Goal: Information Seeking & Learning: Learn about a topic

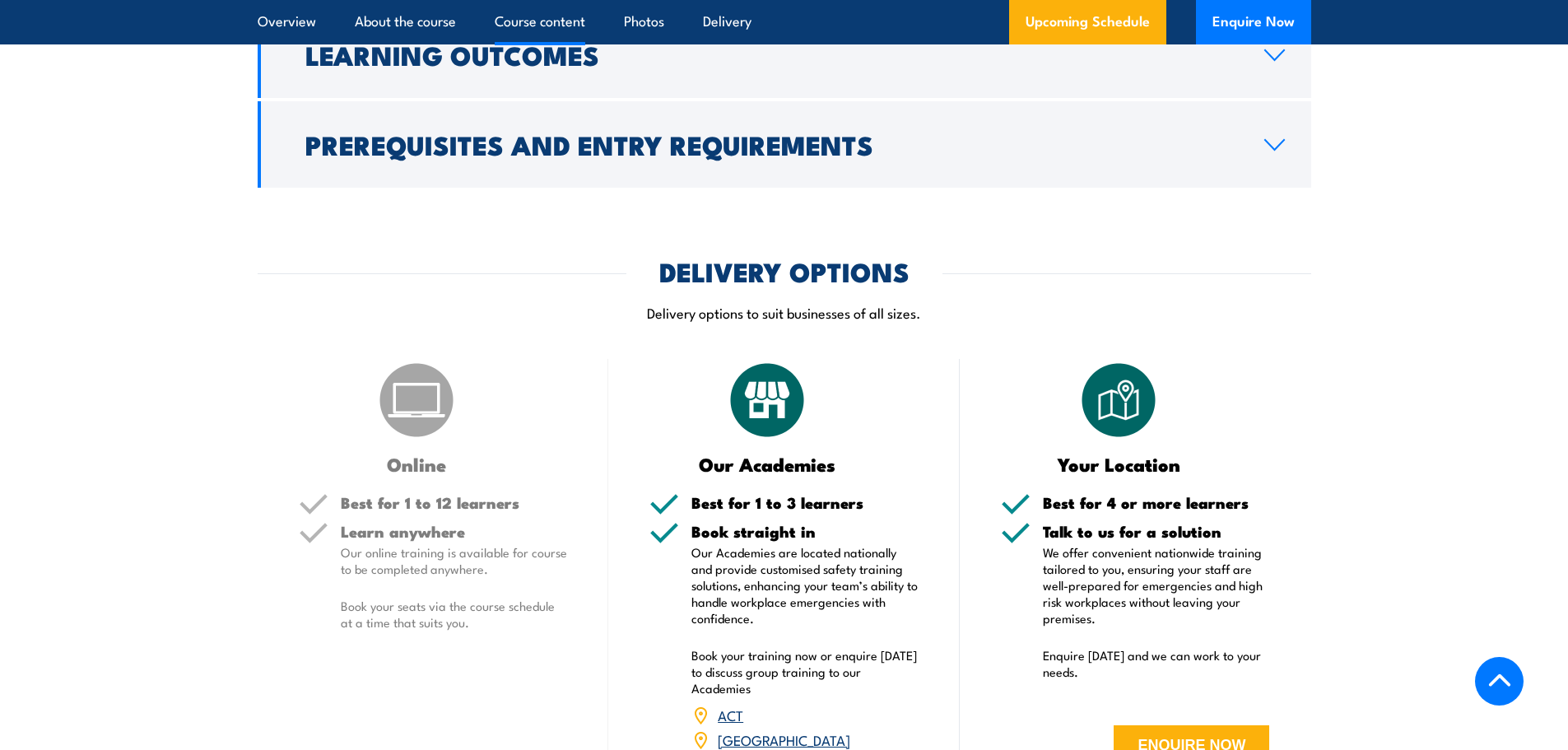
scroll to position [1811, 0]
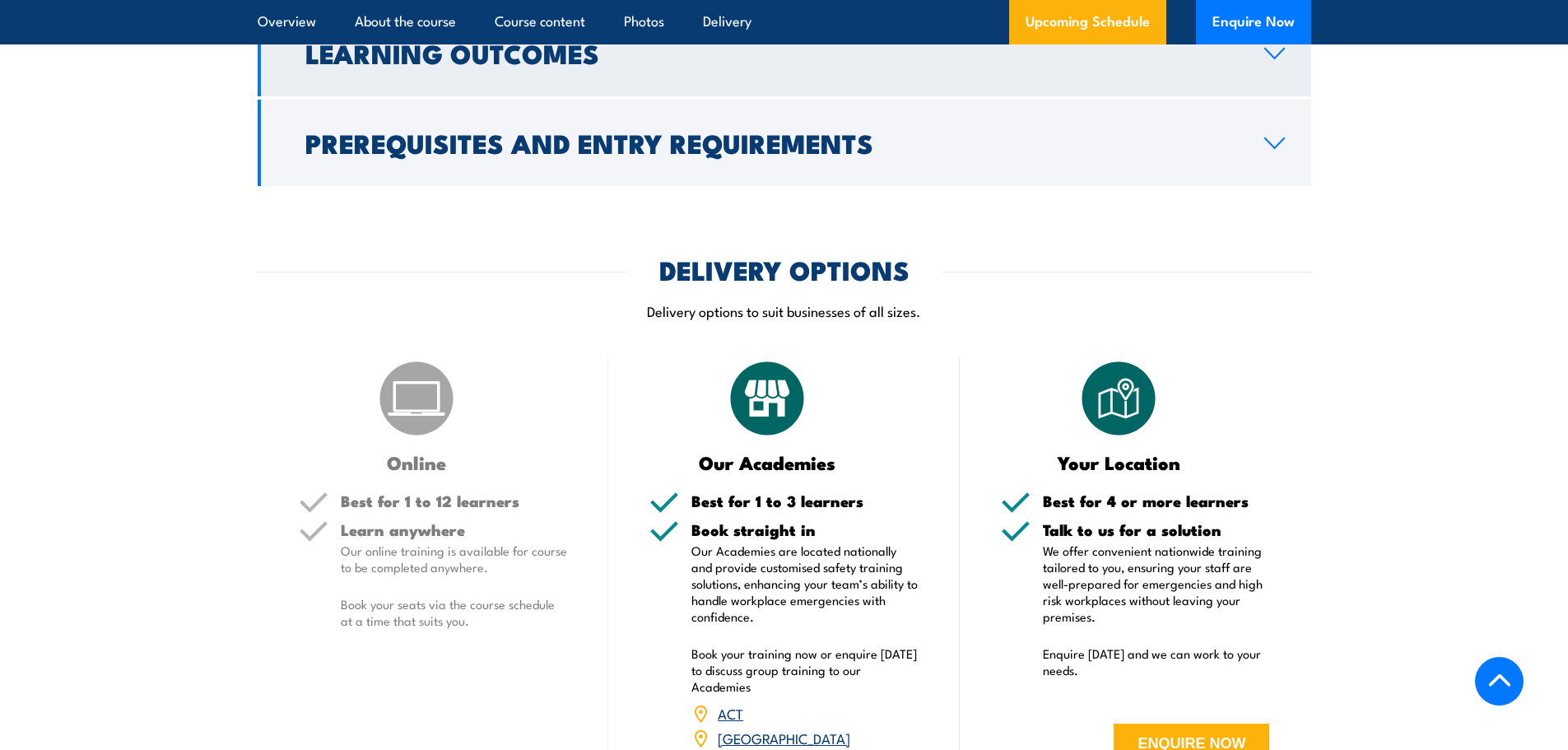
click at [900, 83] on link "Learning Outcomes" at bounding box center [784, 53] width 1054 height 86
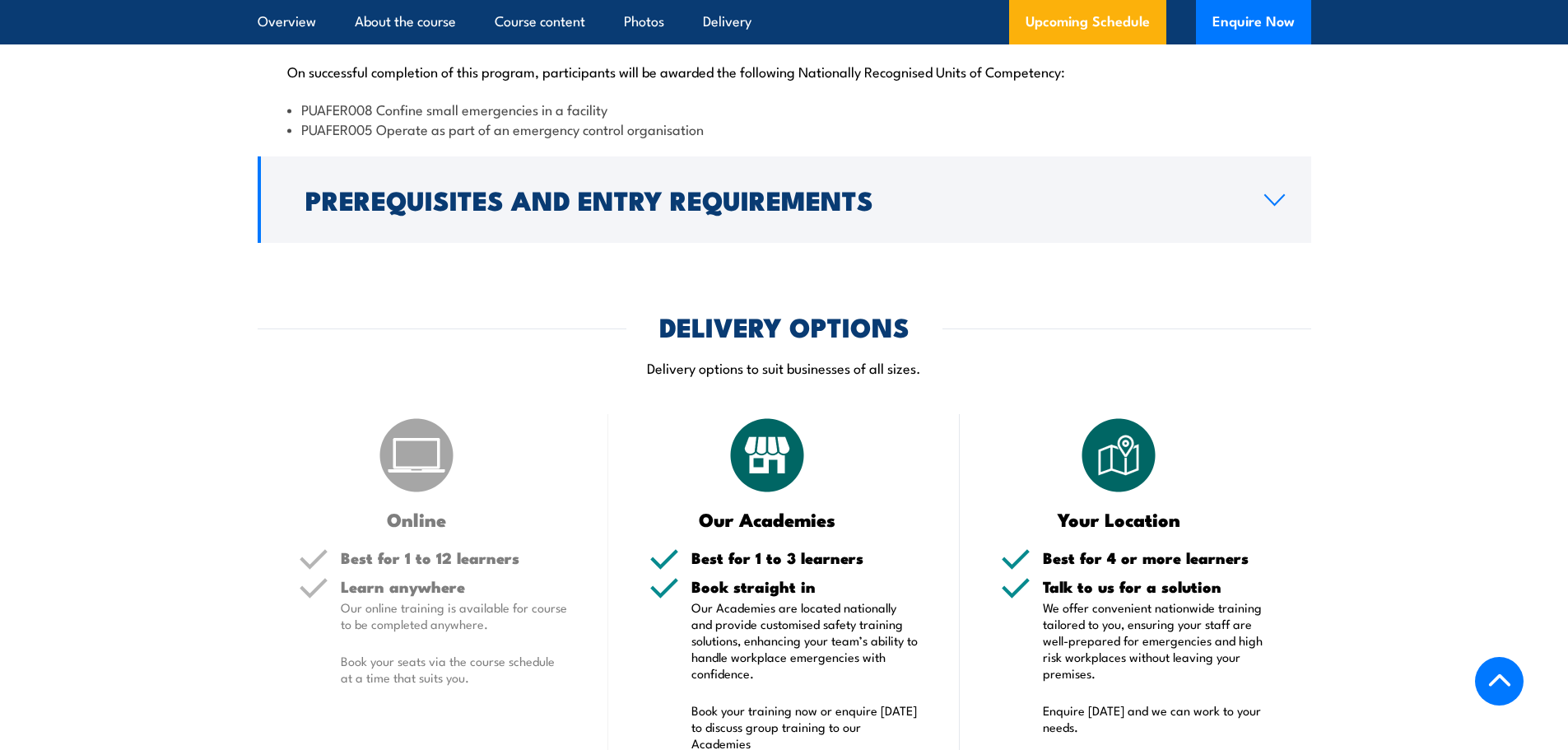
scroll to position [1564, 0]
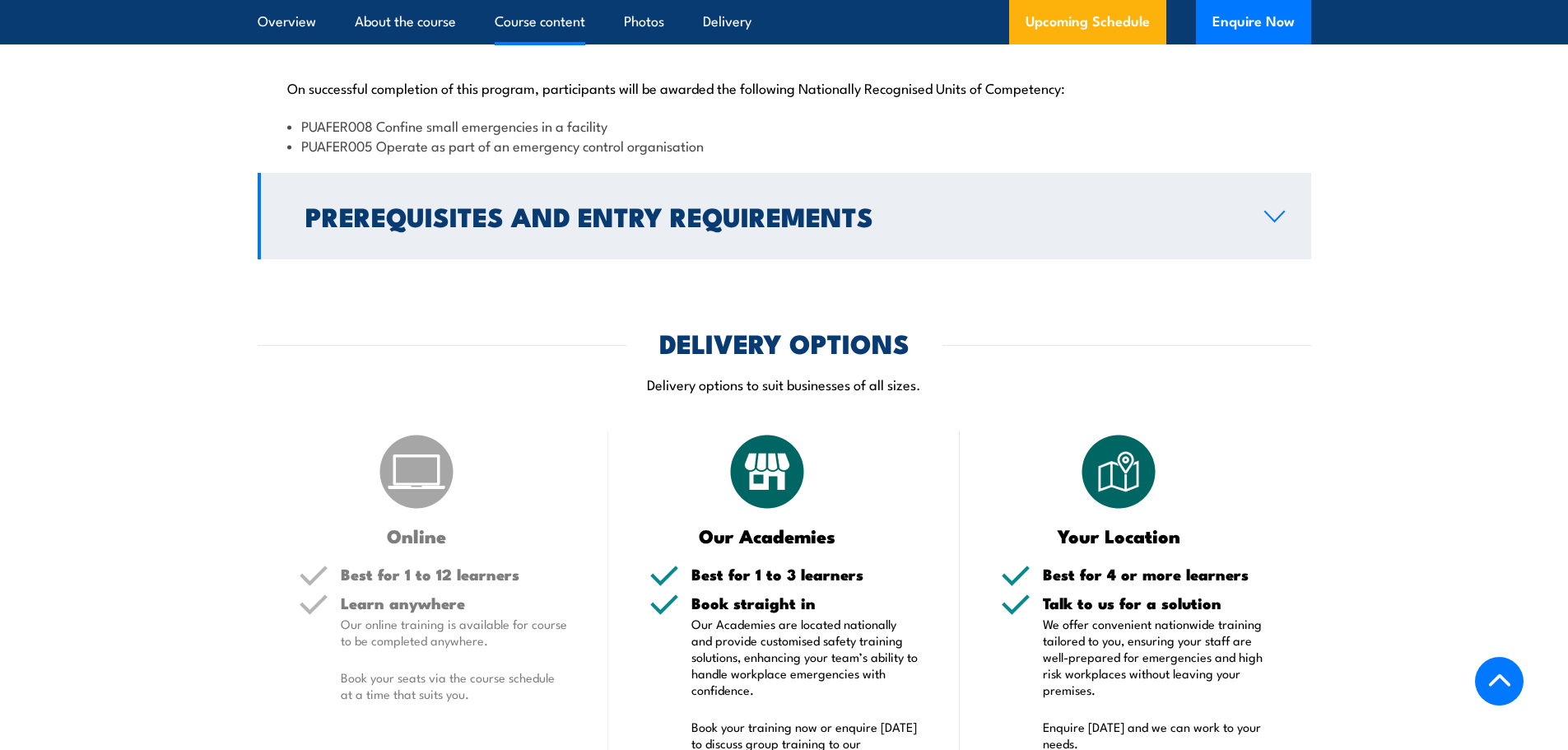
click at [840, 212] on h2 "Prerequisites and Entry Requirements" at bounding box center [771, 216] width 932 height 23
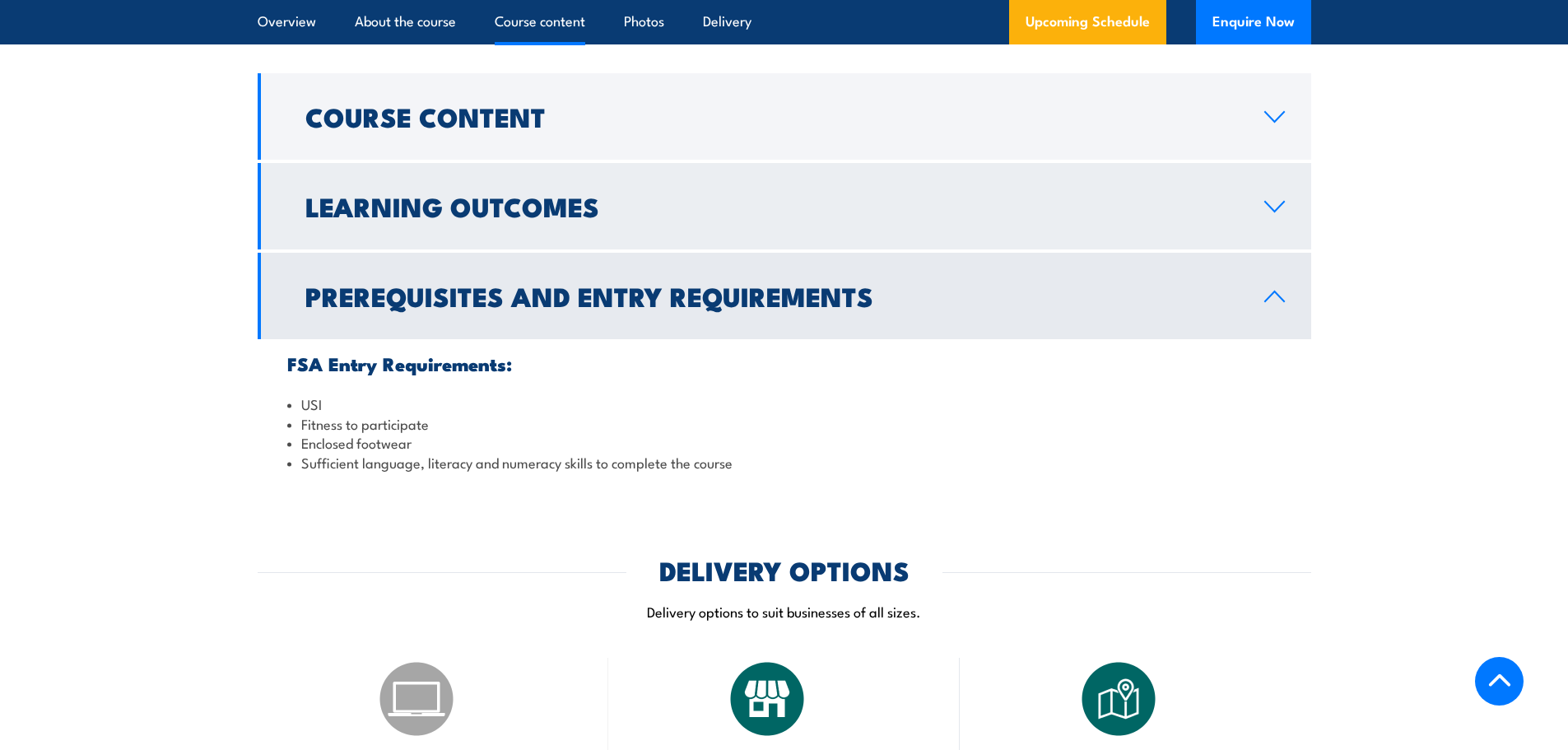
scroll to position [1317, 0]
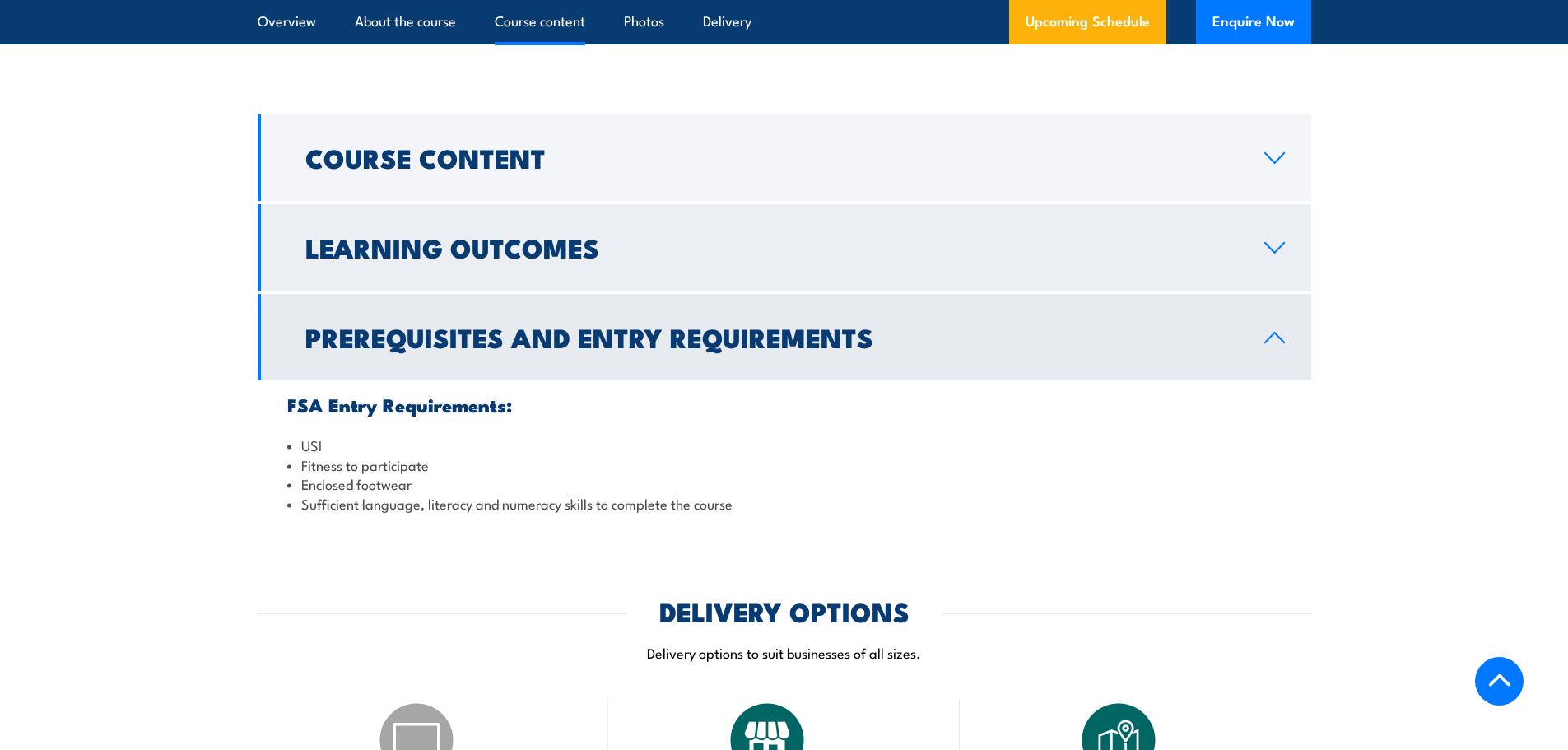
click at [361, 259] on h2 "Learning Outcomes" at bounding box center [771, 246] width 932 height 23
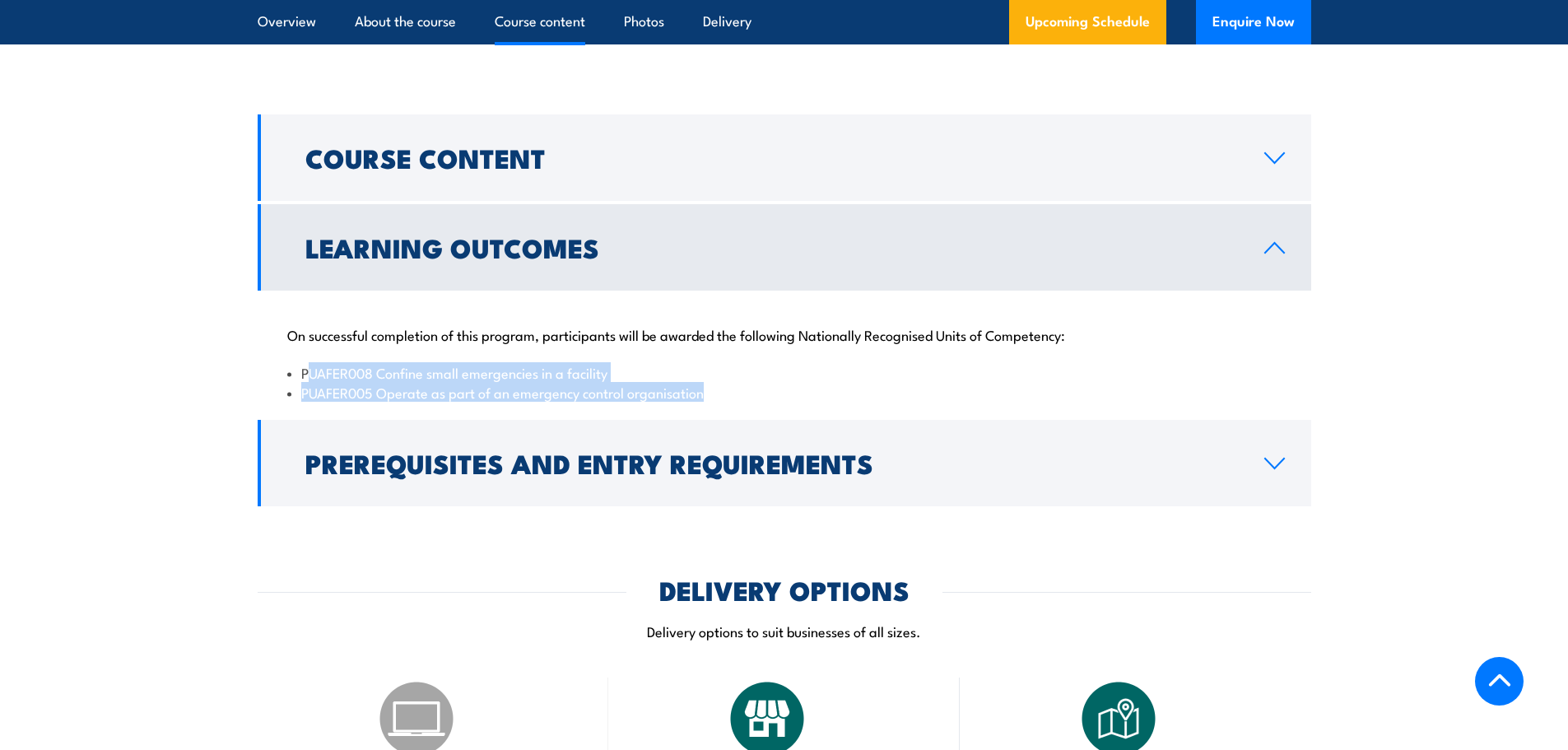
drag, startPoint x: 306, startPoint y: 379, endPoint x: 708, endPoint y: 394, distance: 402.3
click at [708, 394] on ul "PUAFER008 Confine small emergencies in a facility PUAFER005 Operate as part of …" at bounding box center [784, 383] width 995 height 38
click at [738, 393] on li "PUAFER005 Operate as part of an emergency control organisation" at bounding box center [784, 392] width 995 height 19
click at [352, 374] on li "PUAFER008 Confine small emergencies in a facility" at bounding box center [784, 373] width 995 height 19
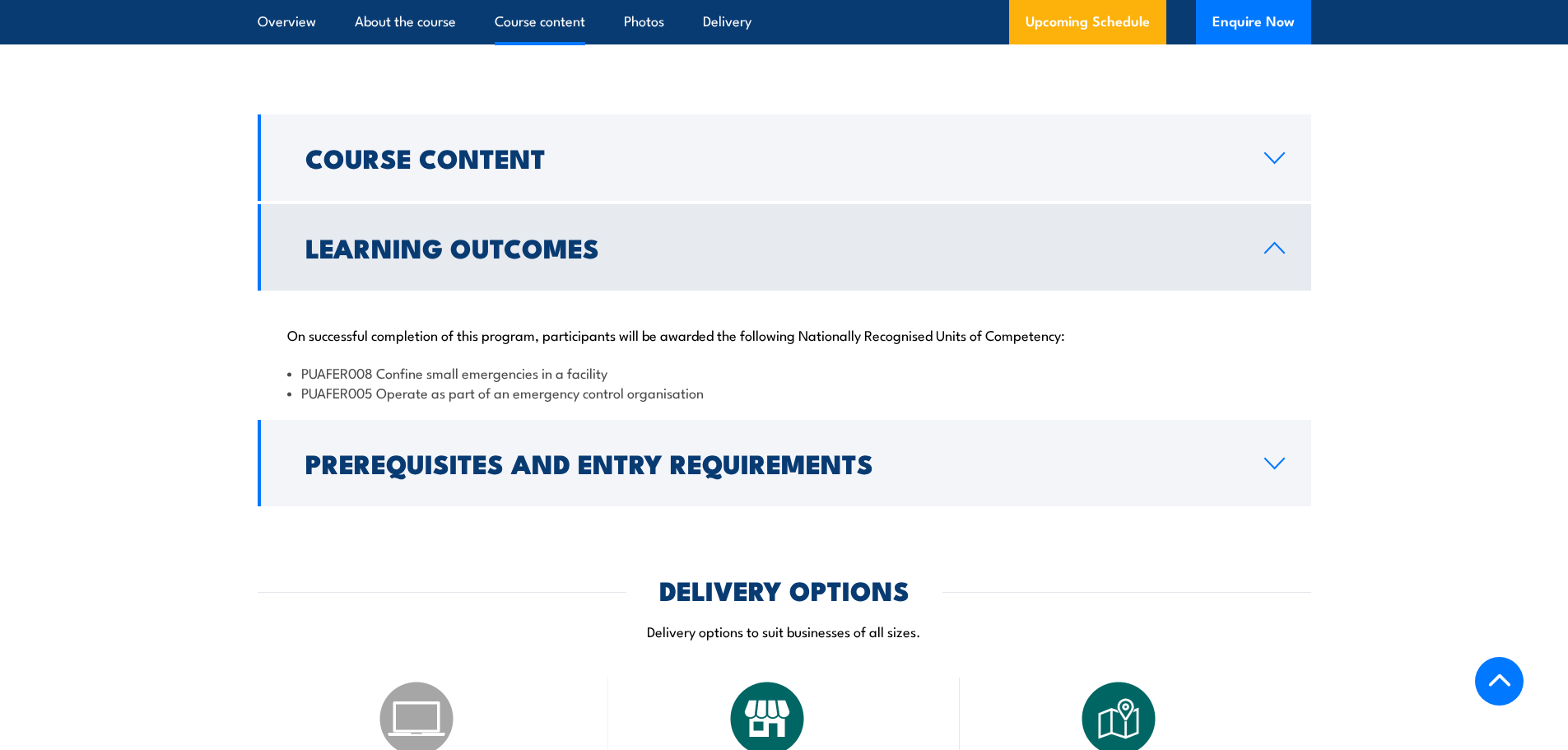
click at [417, 329] on p "On successful completion of this program, participants will be awarded the foll…" at bounding box center [784, 334] width 995 height 16
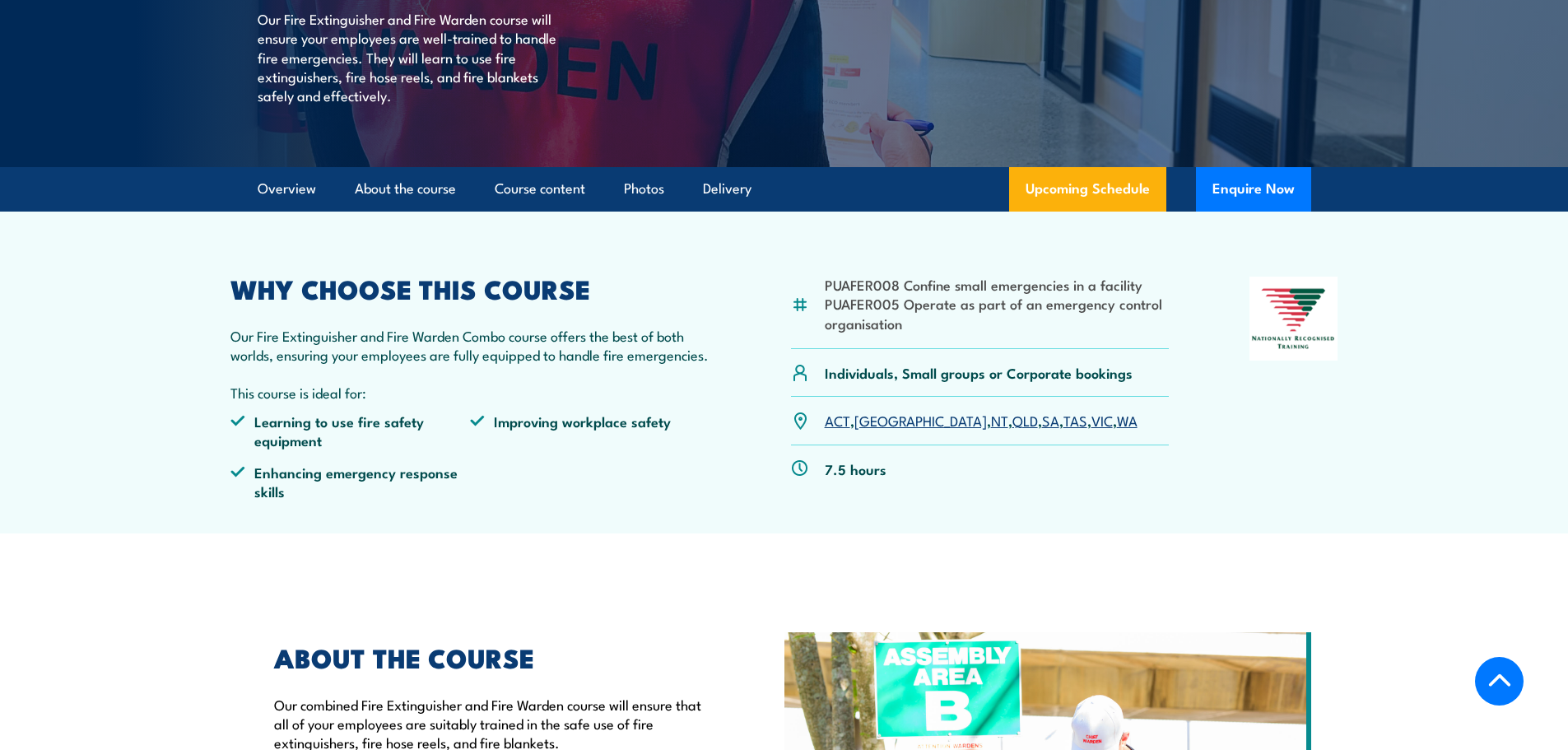
scroll to position [329, 0]
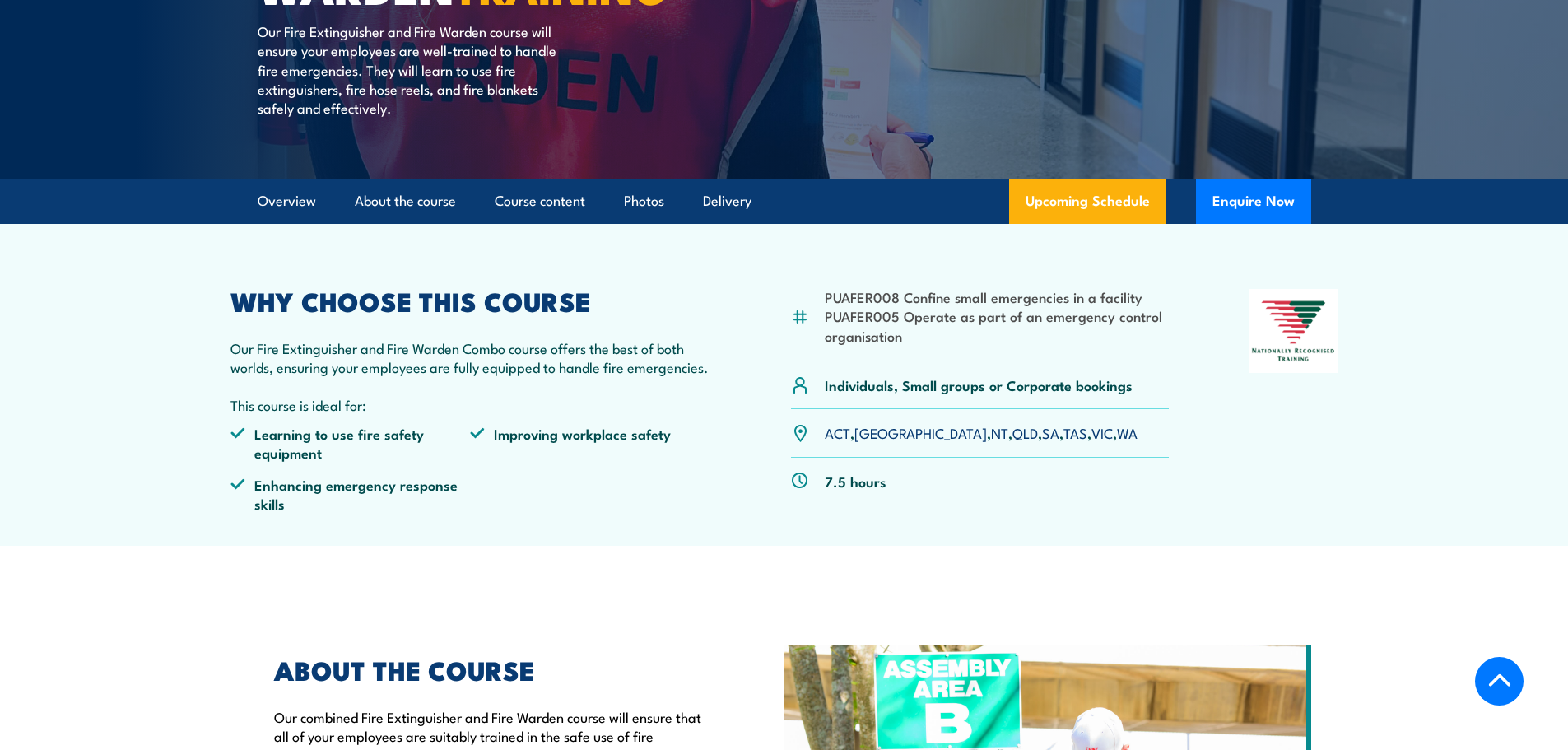
click at [734, 545] on article "PUAFER008 Confine small emergencies in a facility PUAFER005 Operate as part of …" at bounding box center [784, 385] width 1153 height 322
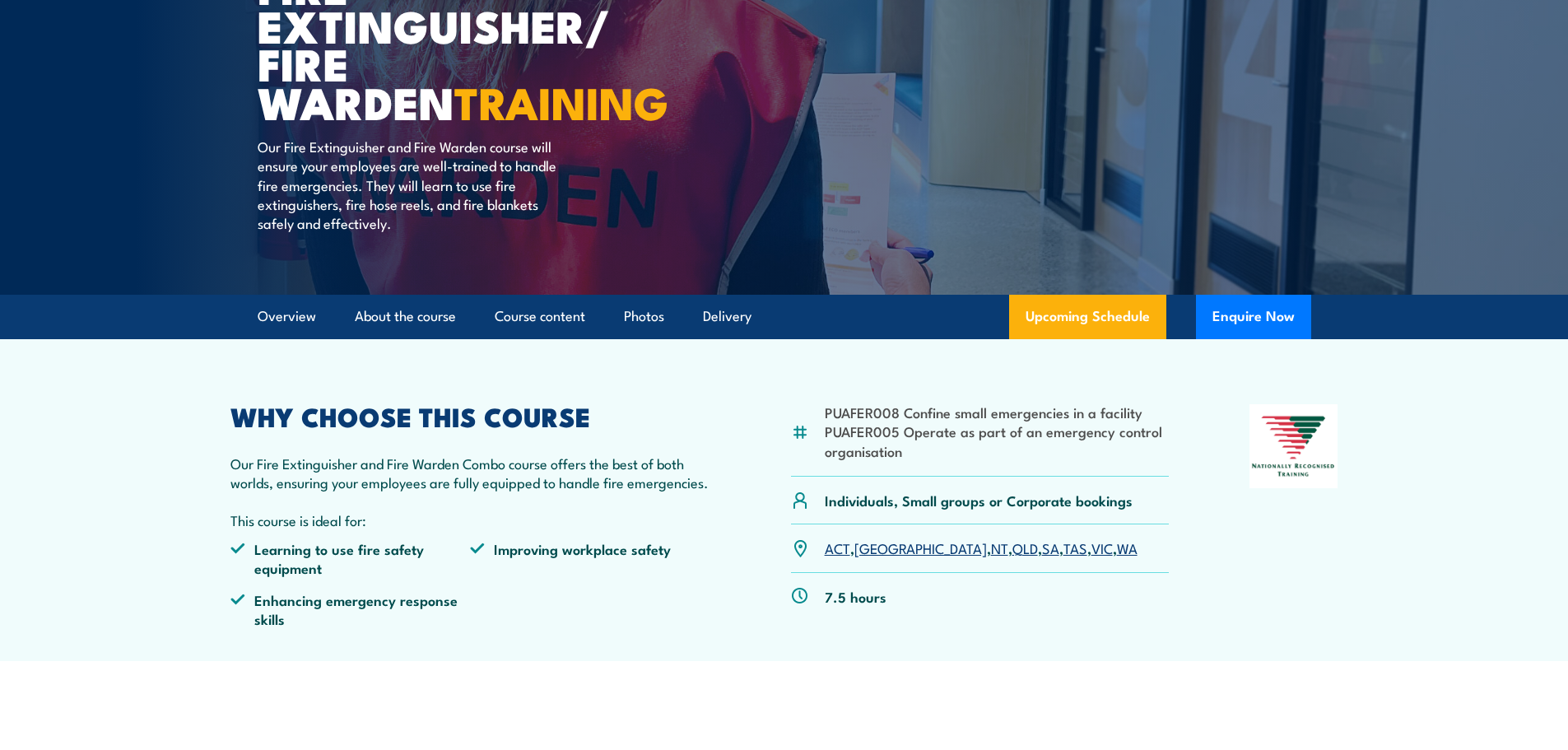
scroll to position [0, 0]
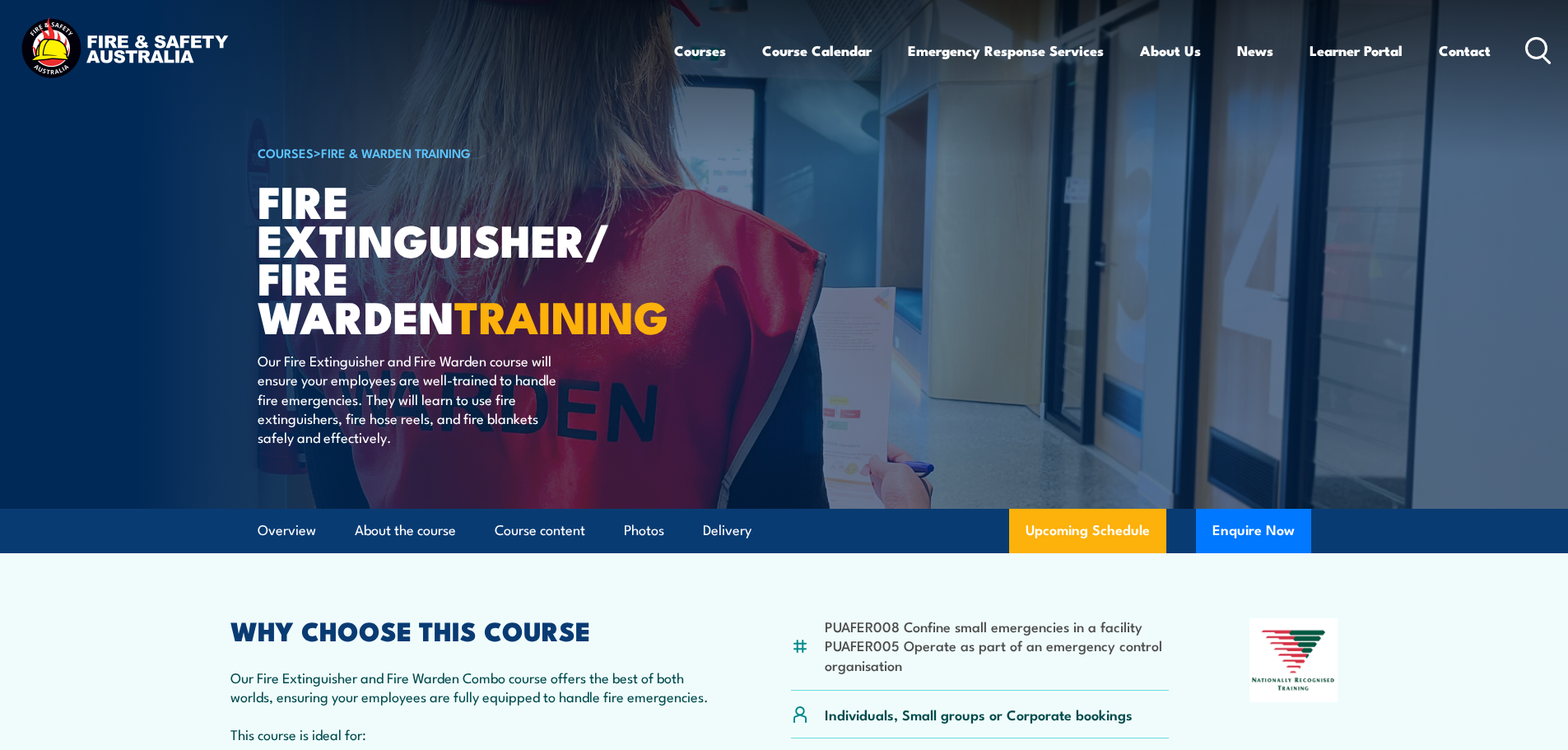
click at [474, 409] on p "Our Fire Extinguisher and Fire Warden course will ensure your employees are wel…" at bounding box center [408, 399] width 300 height 96
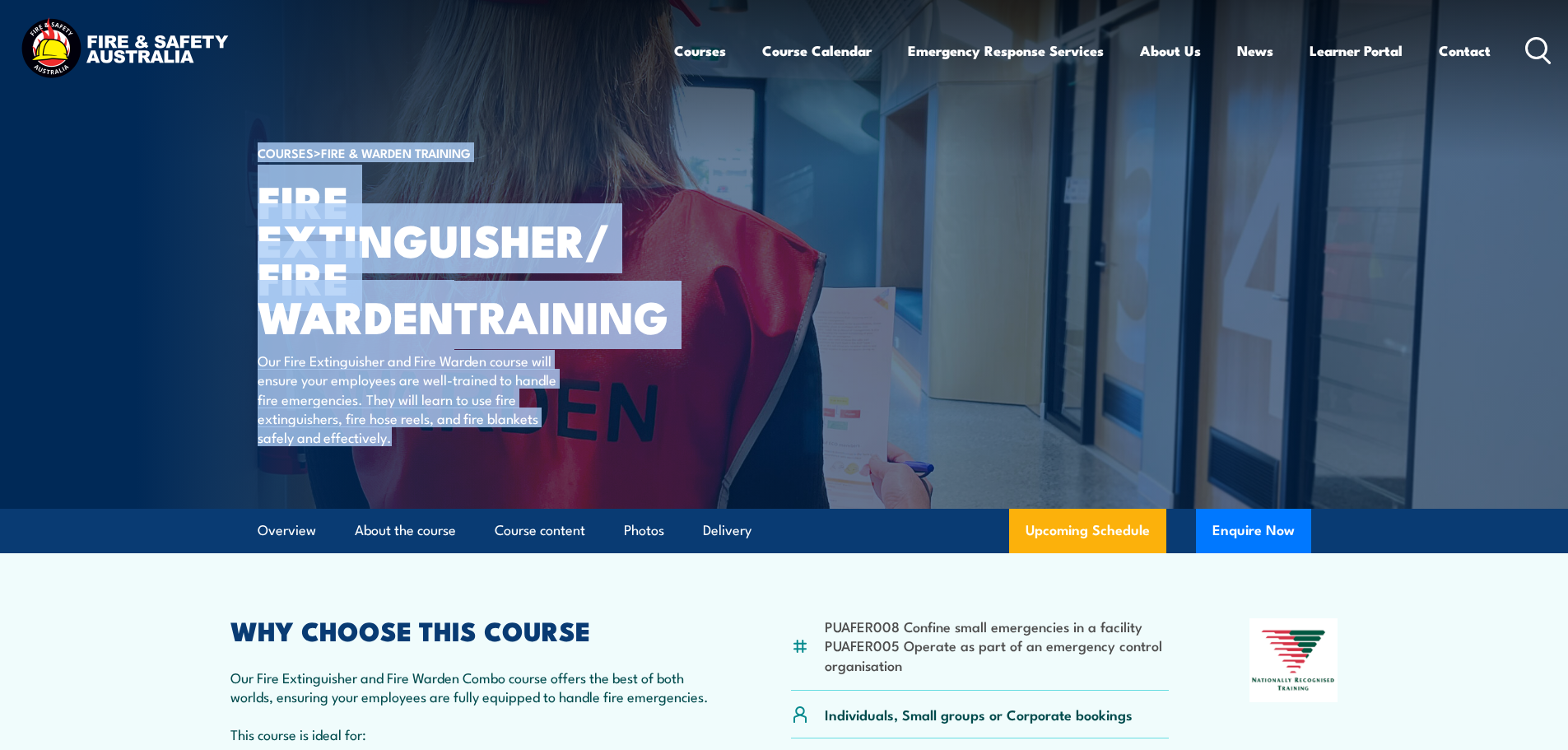
drag, startPoint x: 405, startPoint y: 438, endPoint x: 239, endPoint y: 358, distance: 184.3
click at [239, 358] on section "COURSES > Fire & Warden Training Fire Extinguisher/ Fire Warden TRAINING Our Fi…" at bounding box center [784, 254] width 1568 height 508
click at [310, 371] on p "Our Fire Extinguisher and Fire Warden course will ensure your employees are wel…" at bounding box center [408, 399] width 300 height 96
click at [419, 433] on p "Our Fire Extinguisher and Fire Warden course will ensure your employees are wel…" at bounding box center [408, 399] width 300 height 96
click at [382, 446] on p "Our Fire Extinguisher and Fire Warden course will ensure your employees are wel…" at bounding box center [408, 399] width 300 height 96
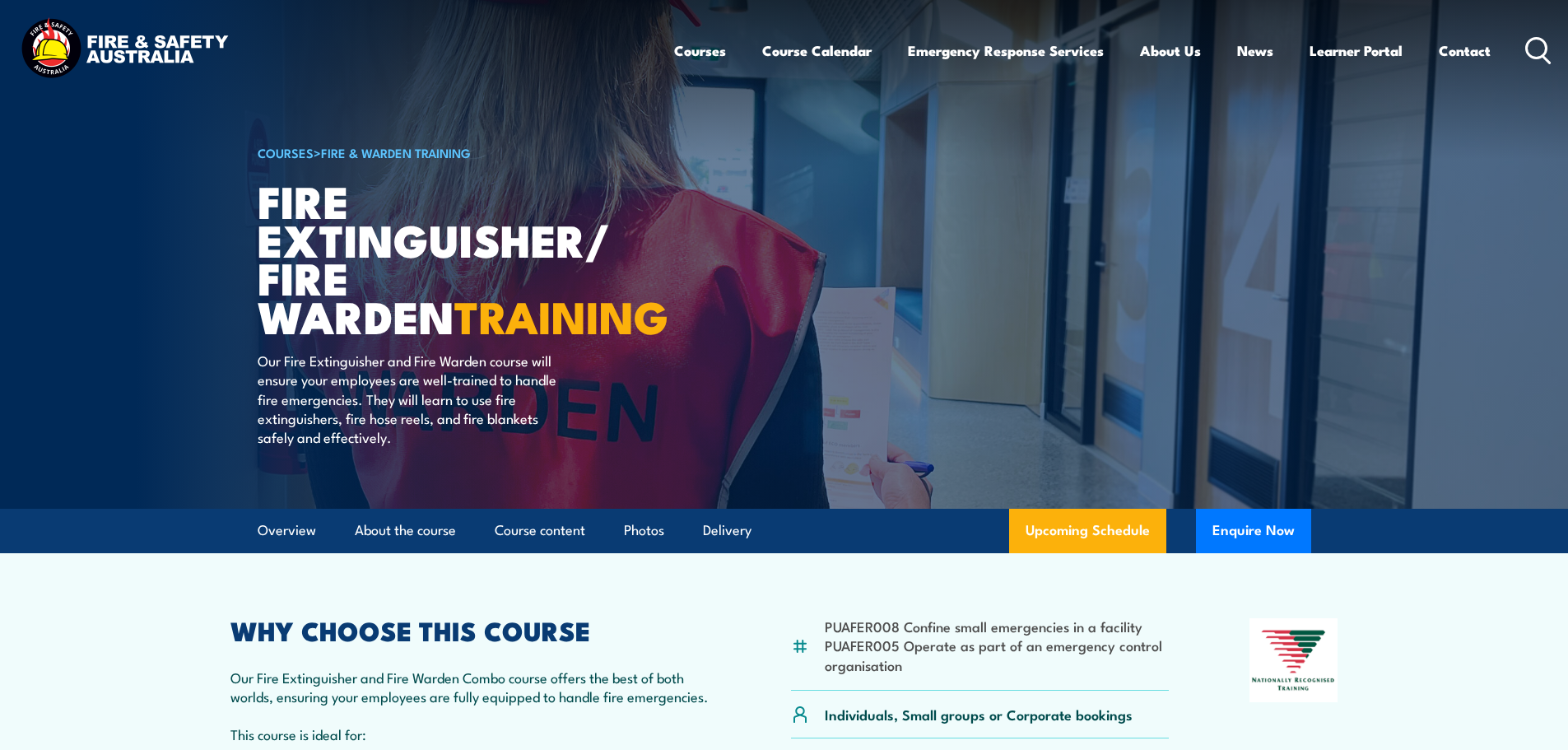
click at [397, 436] on p "Our Fire Extinguisher and Fire Warden course will ensure your employees are wel…" at bounding box center [408, 399] width 300 height 96
drag, startPoint x: 115, startPoint y: 648, endPoint x: 331, endPoint y: 497, distance: 263.5
click at [115, 648] on section "PUAFER008 Confine small emergencies in a facility PUAFER005 Operate as part of …" at bounding box center [784, 715] width 1568 height 322
